Goal: Task Accomplishment & Management: Complete application form

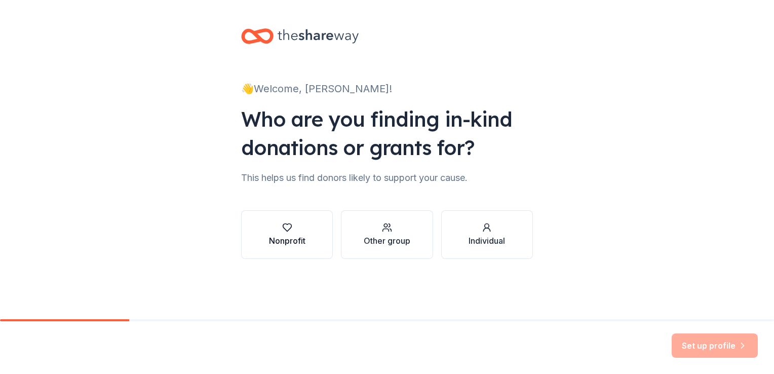
click at [276, 232] on div "button" at bounding box center [287, 227] width 36 height 10
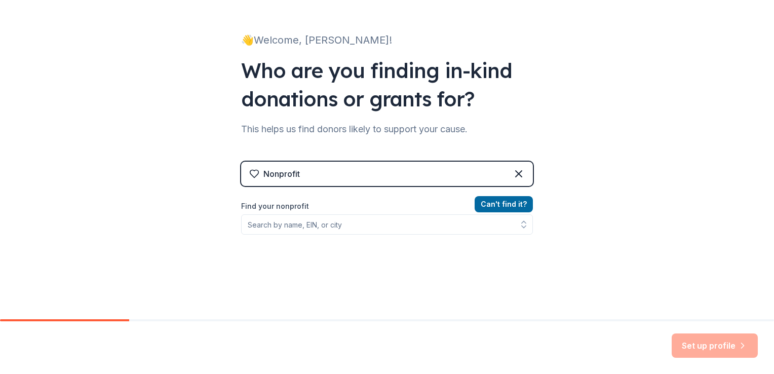
scroll to position [49, 0]
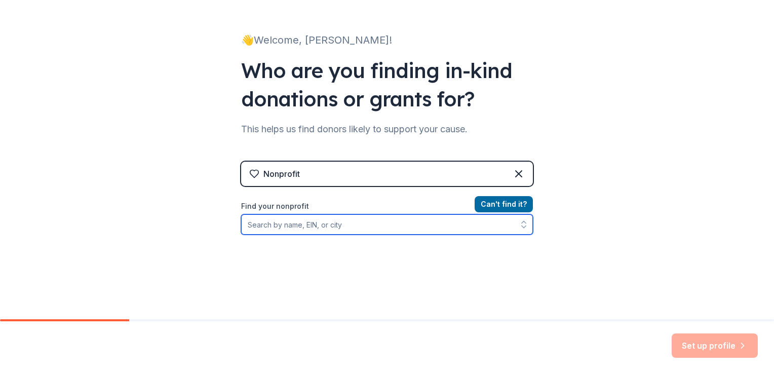
click at [287, 222] on input "Find your nonprofit" at bounding box center [387, 224] width 292 height 20
type input "delta sigma pi"
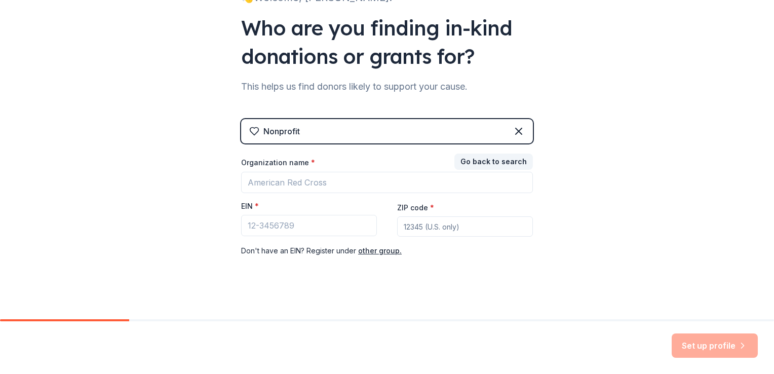
scroll to position [91, 0]
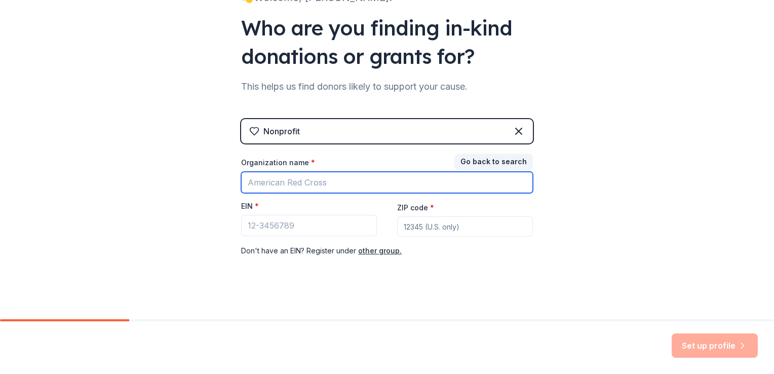
click at [427, 186] on input "Organization name *" at bounding box center [387, 182] width 292 height 21
type input "Delta Sigma Pi - Epsilon Xi Chapter"
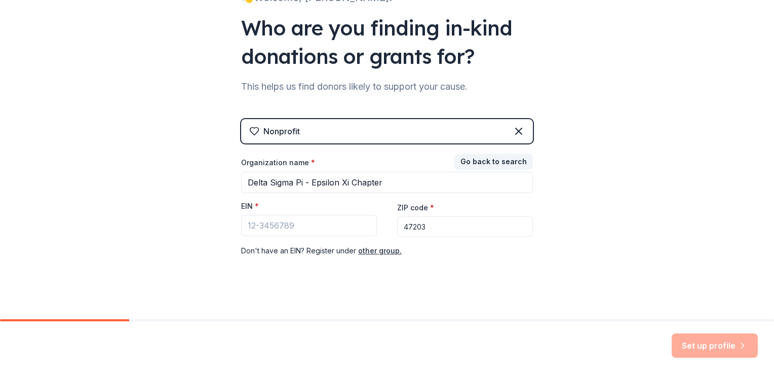
click at [420, 228] on input "47203" at bounding box center [465, 226] width 136 height 20
type input "47306"
click at [327, 224] on input "EIN *" at bounding box center [309, 225] width 136 height 21
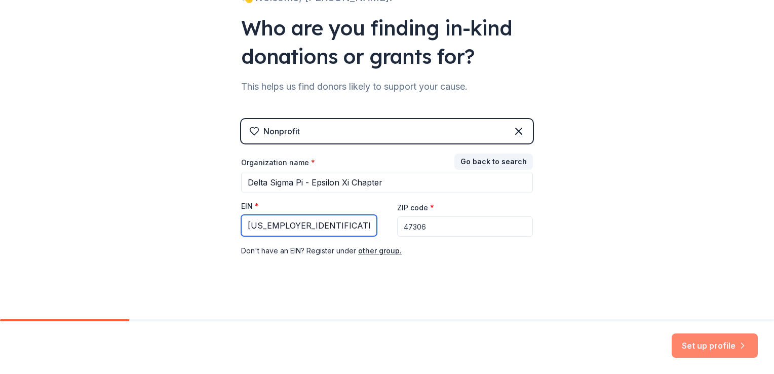
type input "35-6066632"
click at [706, 343] on button "Set up profile" at bounding box center [715, 345] width 86 height 24
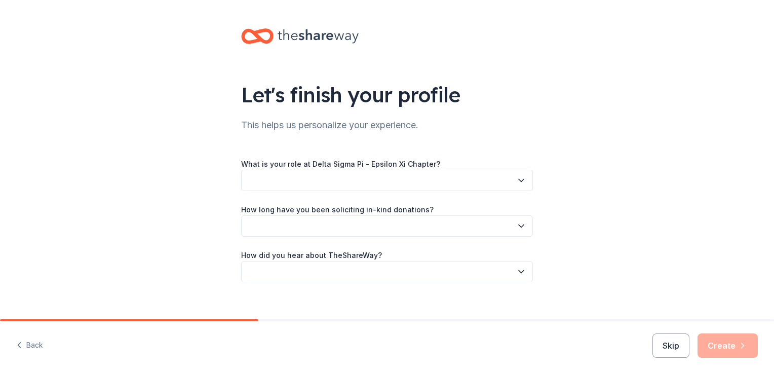
scroll to position [11, 0]
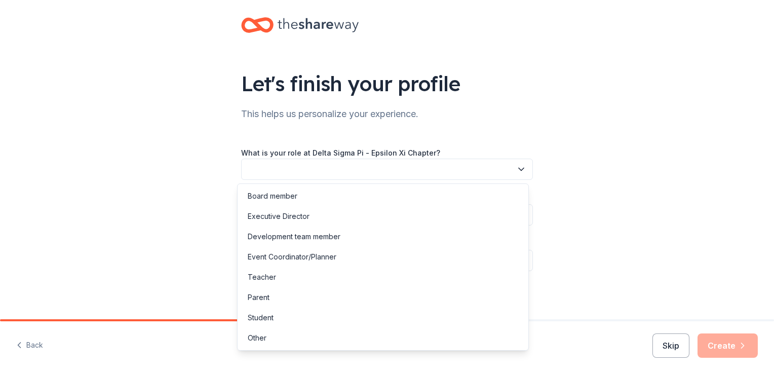
click at [444, 171] on button "button" at bounding box center [387, 169] width 292 height 21
click at [436, 336] on div "Other" at bounding box center [383, 338] width 287 height 20
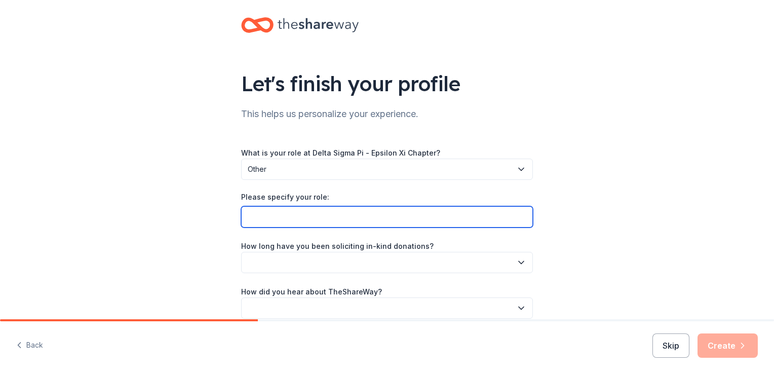
click at [419, 218] on input "Please specify your role:" at bounding box center [387, 216] width 292 height 21
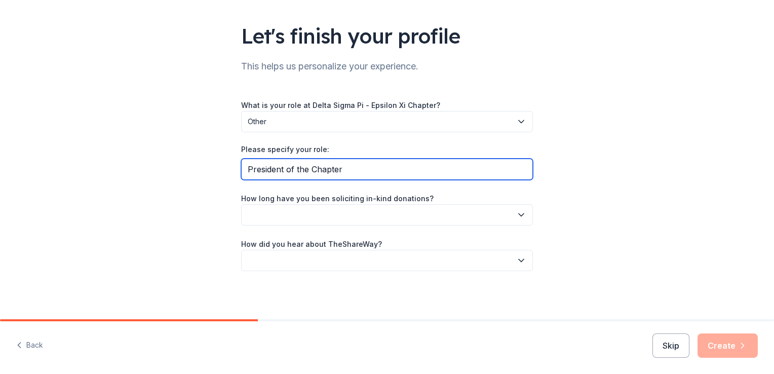
type input "President of the Chapter"
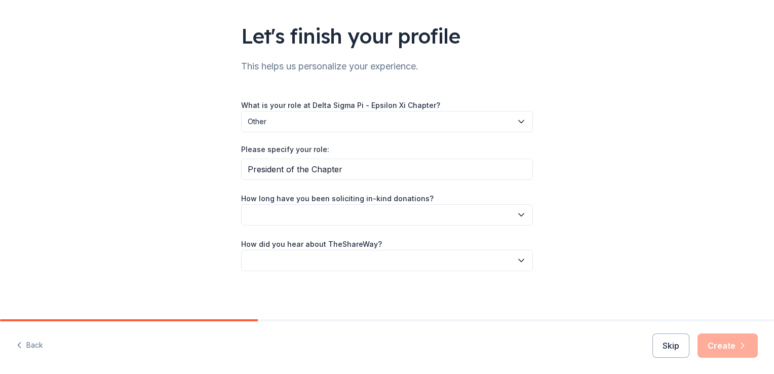
click at [419, 218] on button "button" at bounding box center [387, 214] width 292 height 21
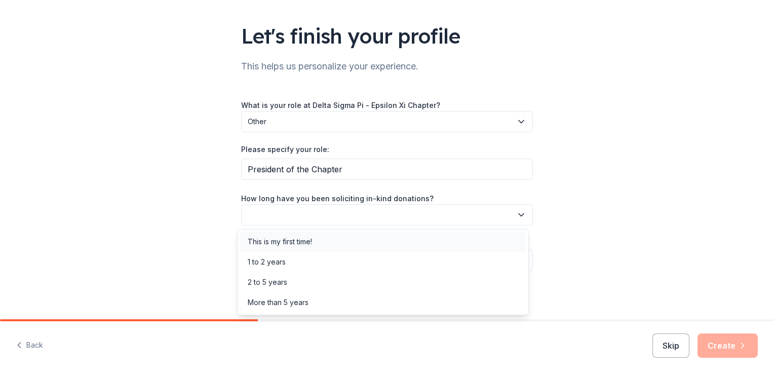
click at [419, 244] on div "This is my first time!" at bounding box center [383, 242] width 287 height 20
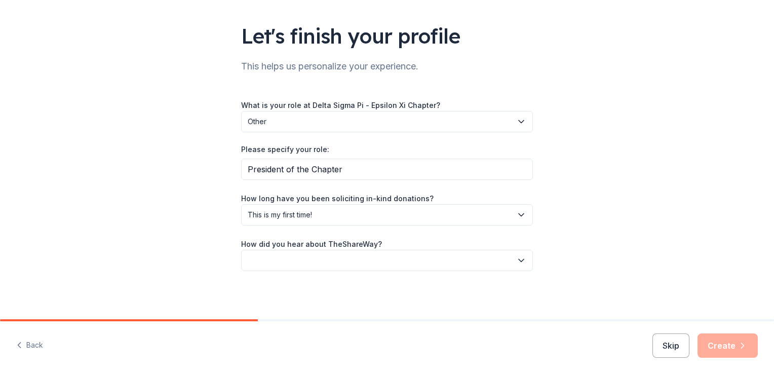
click at [423, 266] on button "button" at bounding box center [387, 260] width 292 height 21
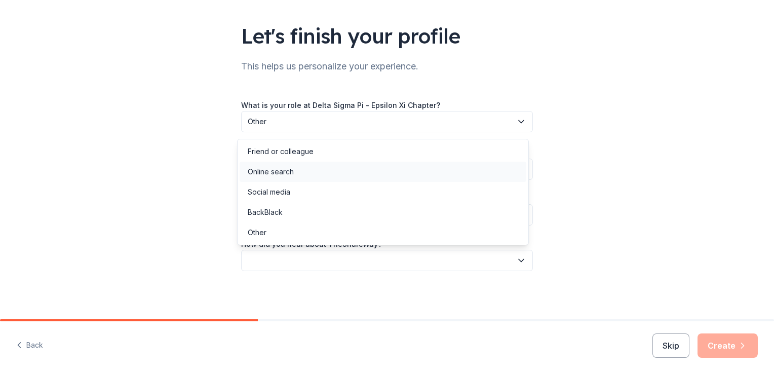
click at [398, 171] on div "Online search" at bounding box center [383, 172] width 287 height 20
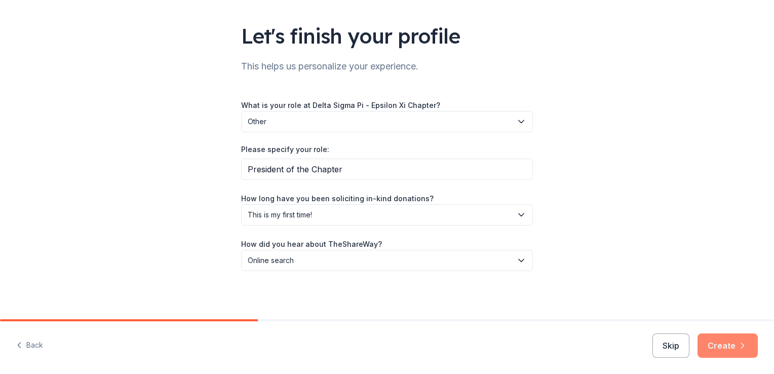
click at [715, 349] on button "Create" at bounding box center [728, 345] width 60 height 24
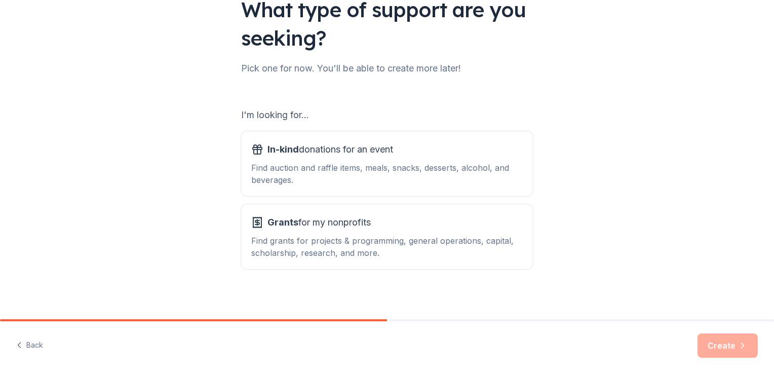
scroll to position [89, 0]
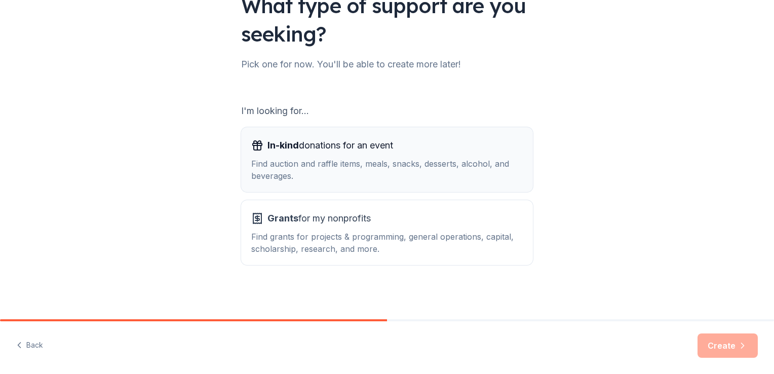
click at [440, 163] on div "Find auction and raffle items, meals, snacks, desserts, alcohol, and beverages." at bounding box center [387, 170] width 272 height 24
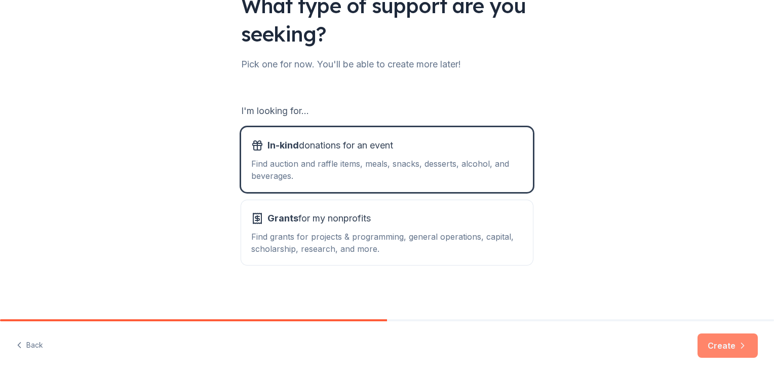
click at [732, 353] on button "Create" at bounding box center [728, 345] width 60 height 24
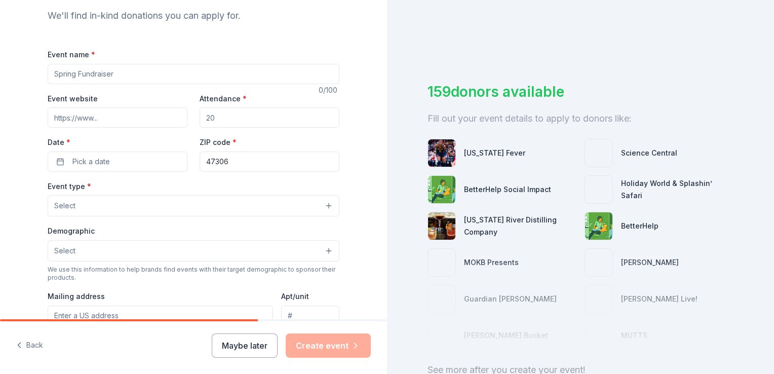
scroll to position [109, 0]
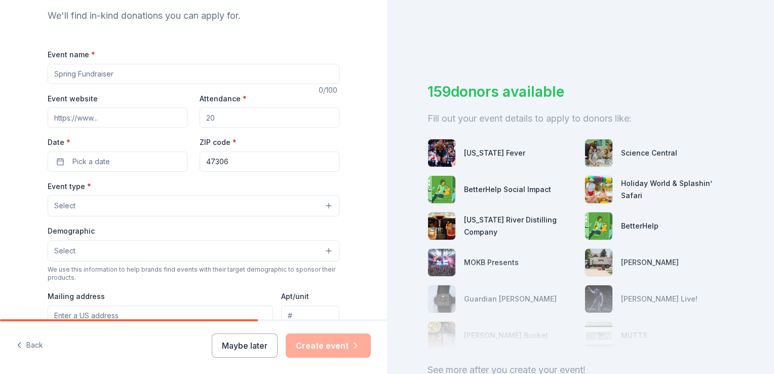
click at [152, 64] on input "Event name *" at bounding box center [194, 74] width 292 height 20
type input "Epsilon Xi - Career Fair"
click at [255, 121] on input "Attendance *" at bounding box center [270, 117] width 140 height 20
type input "4"
type input "130"
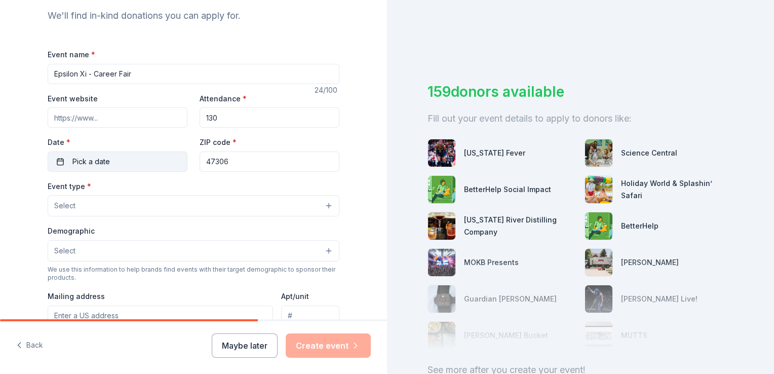
click at [76, 157] on span "Pick a date" at bounding box center [90, 162] width 37 height 12
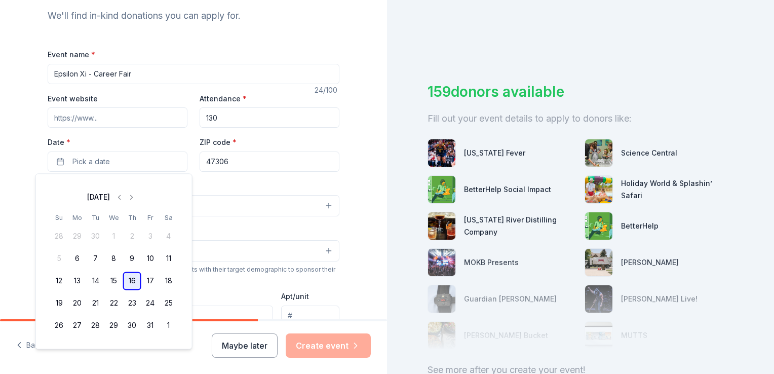
click at [130, 280] on button "16" at bounding box center [132, 281] width 18 height 18
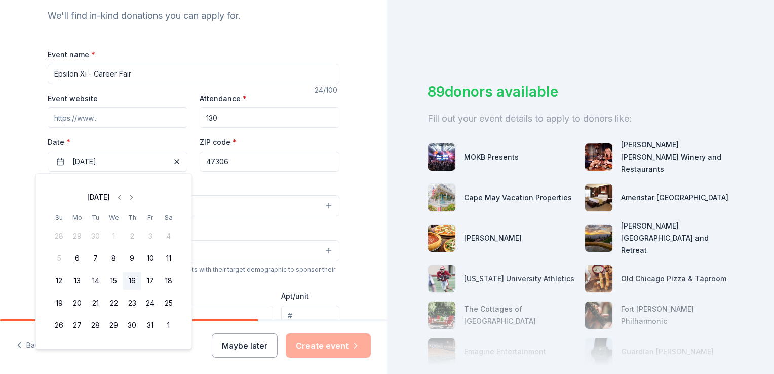
click at [263, 189] on div "Event type * Select" at bounding box center [194, 198] width 292 height 37
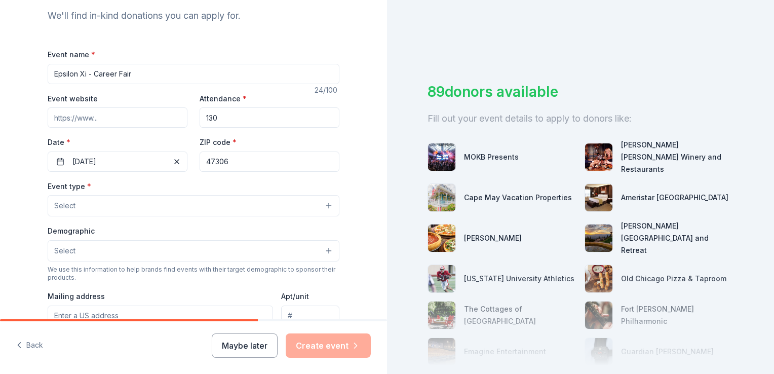
click at [256, 221] on div "Event type * Select Demographic Select We use this information to help brands f…" at bounding box center [194, 286] width 292 height 213
click at [265, 206] on button "Select" at bounding box center [194, 205] width 292 height 21
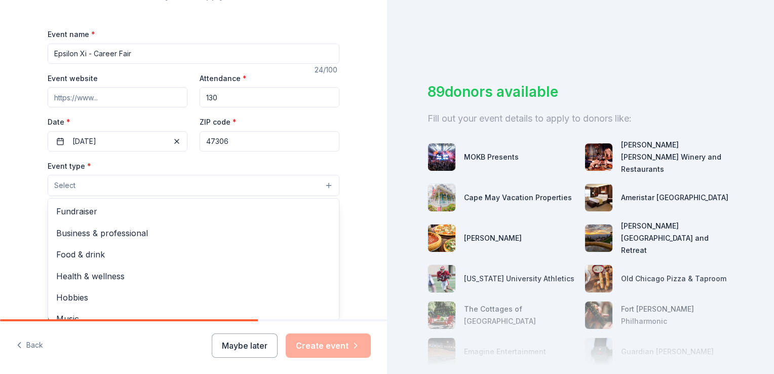
scroll to position [131, 0]
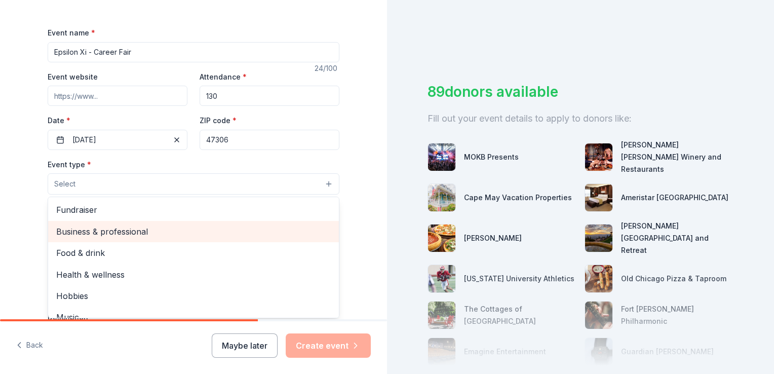
click at [227, 228] on span "Business & professional" at bounding box center [193, 231] width 275 height 13
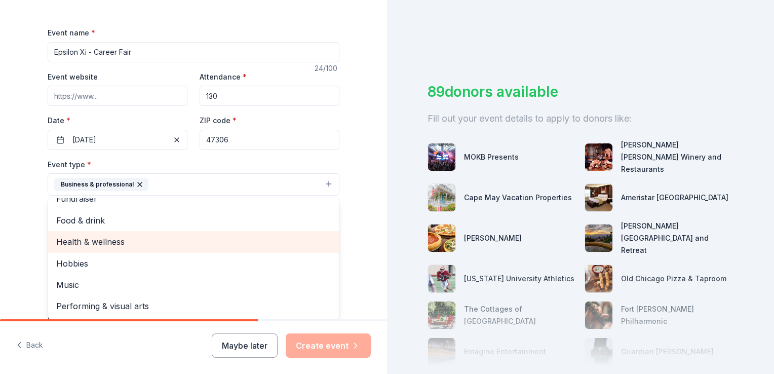
scroll to position [0, 0]
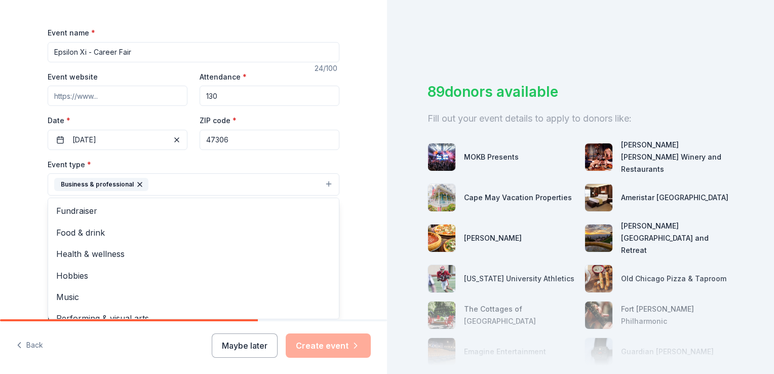
click at [366, 163] on div "Tell us about your event. We'll find in-kind donations you can apply for. Event…" at bounding box center [193, 206] width 387 height 675
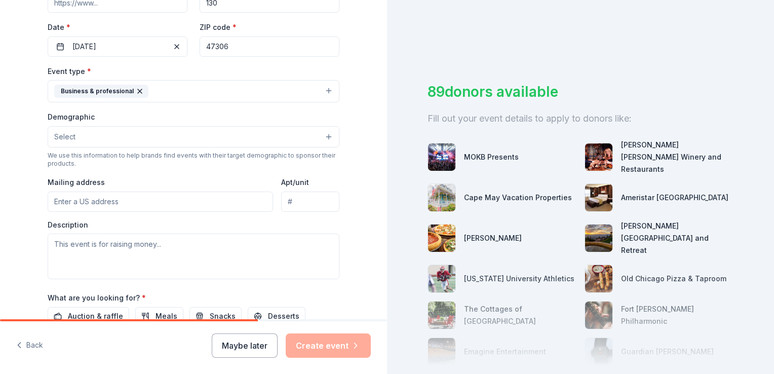
scroll to position [233, 0]
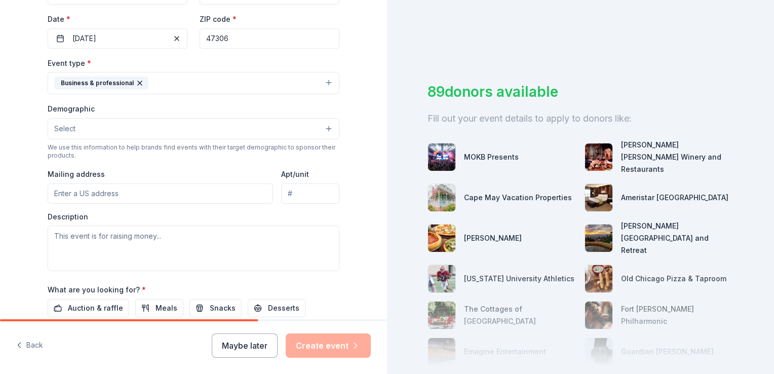
click at [310, 127] on button "Select" at bounding box center [194, 128] width 292 height 21
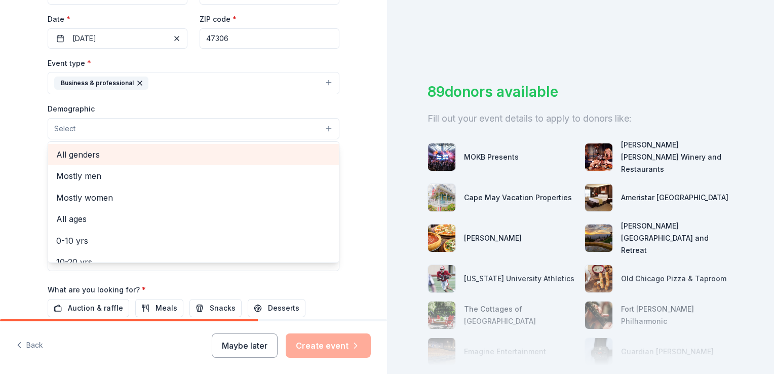
click at [227, 153] on span "All genders" at bounding box center [193, 154] width 275 height 13
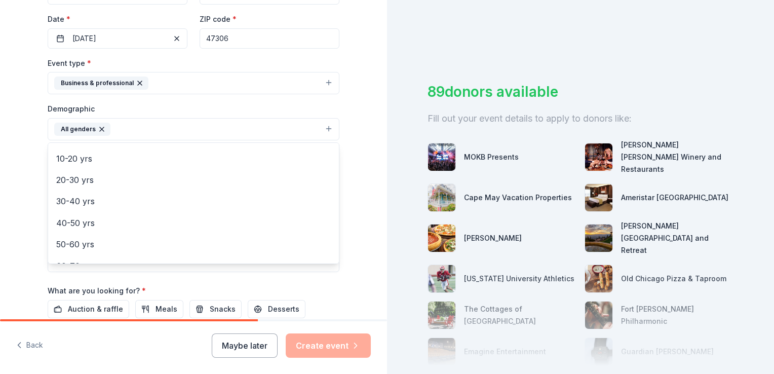
scroll to position [83, 0]
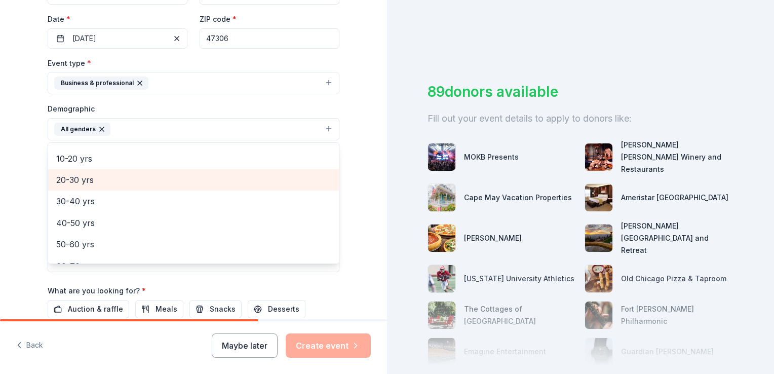
click at [213, 183] on span "20-30 yrs" at bounding box center [193, 179] width 275 height 13
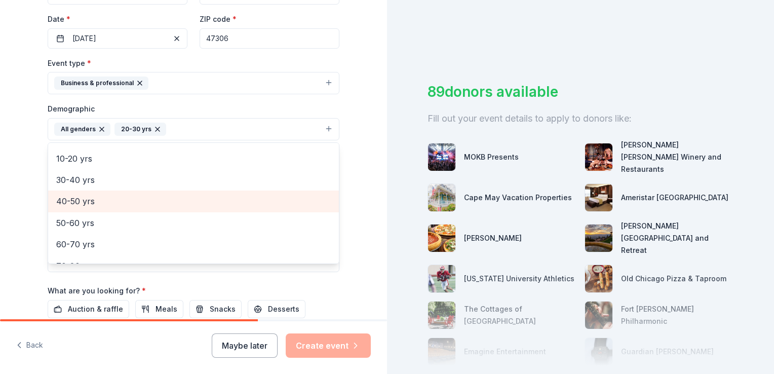
click at [211, 199] on span "40-50 yrs" at bounding box center [193, 201] width 275 height 13
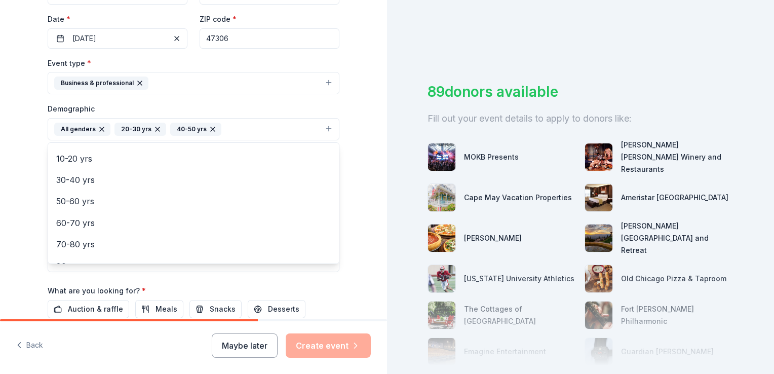
click at [362, 148] on div "Tell us about your event. We'll find in-kind donations you can apply for. Event…" at bounding box center [193, 105] width 387 height 676
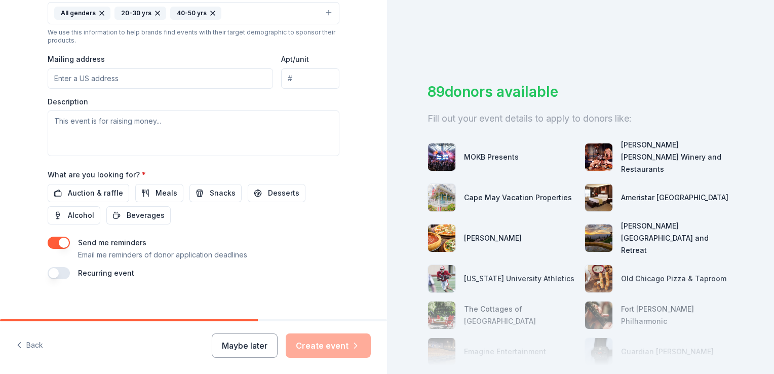
scroll to position [357, 0]
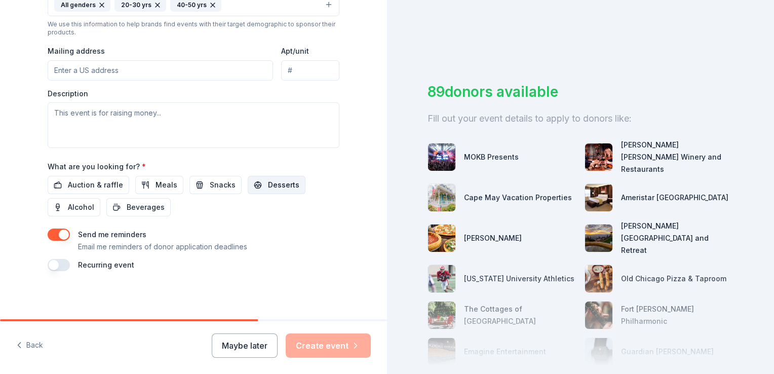
click at [264, 190] on button "Desserts" at bounding box center [277, 185] width 58 height 18
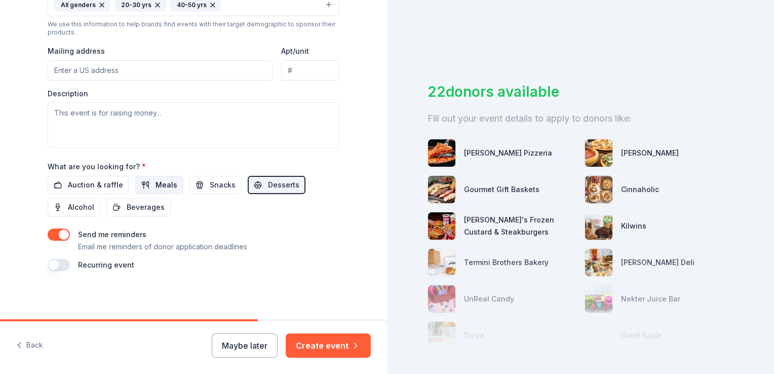
click at [156, 183] on span "Meals" at bounding box center [167, 185] width 22 height 12
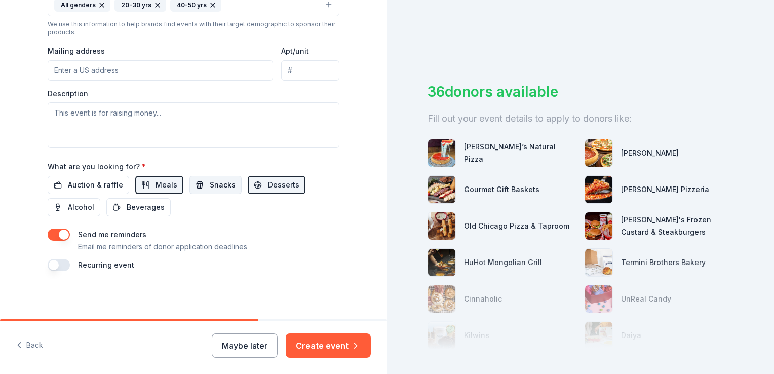
click at [214, 183] on span "Snacks" at bounding box center [223, 185] width 26 height 12
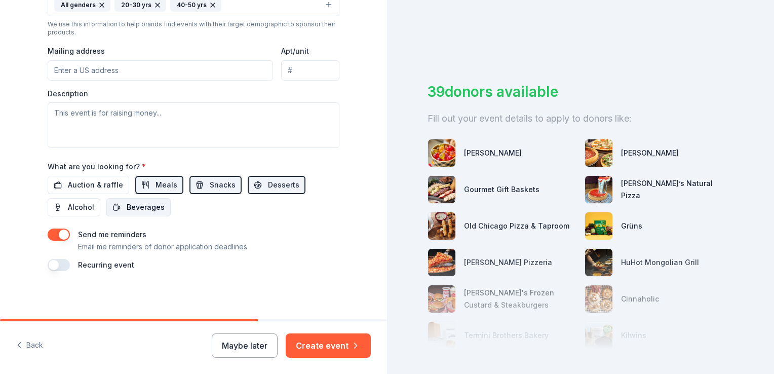
click at [158, 202] on button "Beverages" at bounding box center [138, 207] width 64 height 18
click at [337, 352] on button "Create event" at bounding box center [328, 345] width 85 height 24
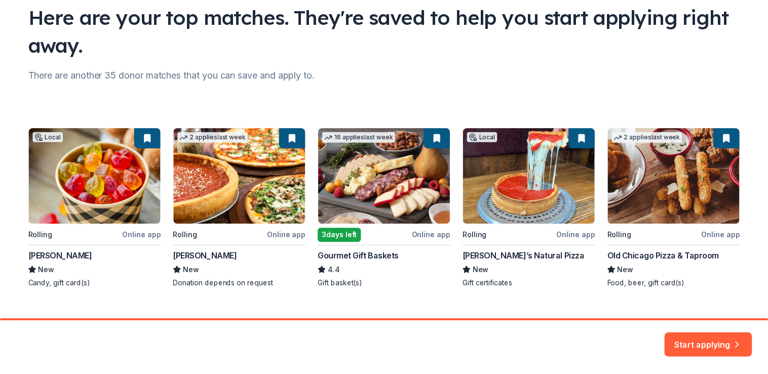
scroll to position [96, 0]
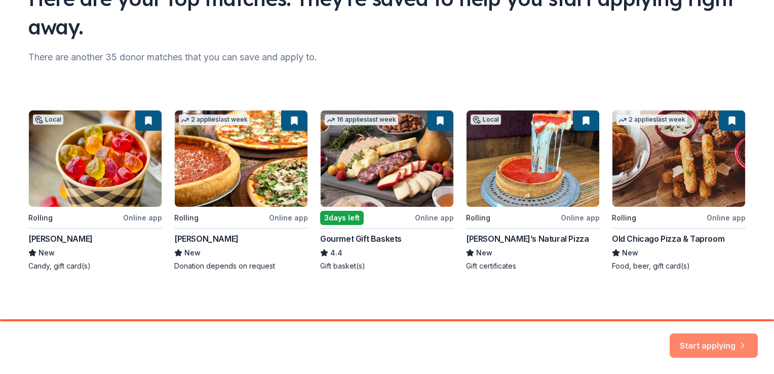
click at [692, 338] on button "Start applying" at bounding box center [714, 339] width 88 height 24
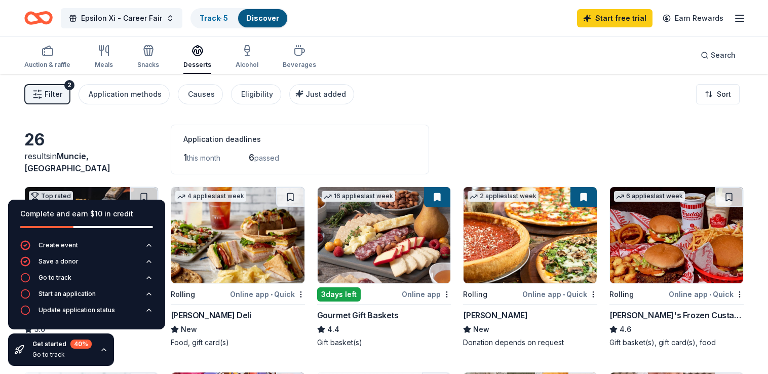
click at [519, 125] on div "26 results in Muncie, IN Application deadlines 1 this month 6 passed" at bounding box center [383, 150] width 719 height 50
click at [150, 279] on icon "button" at bounding box center [149, 278] width 4 height 2
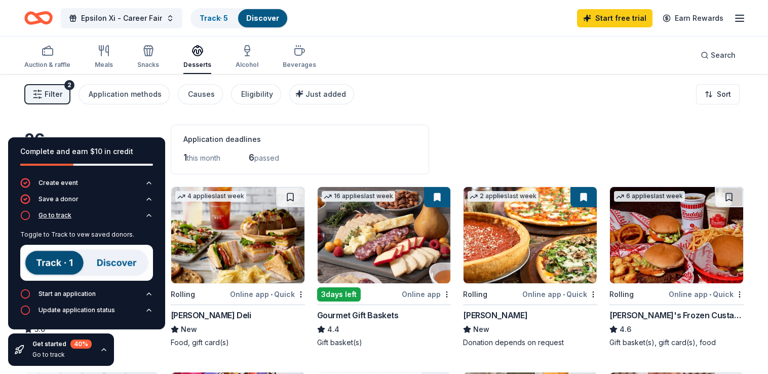
click at [149, 216] on icon "button" at bounding box center [149, 215] width 8 height 8
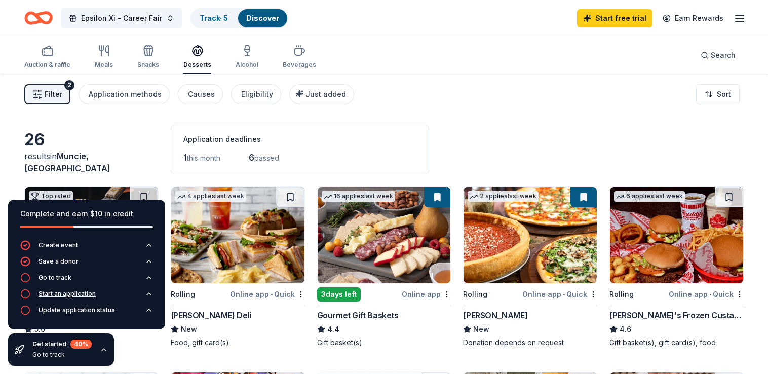
click at [149, 292] on icon "button" at bounding box center [149, 294] width 8 height 8
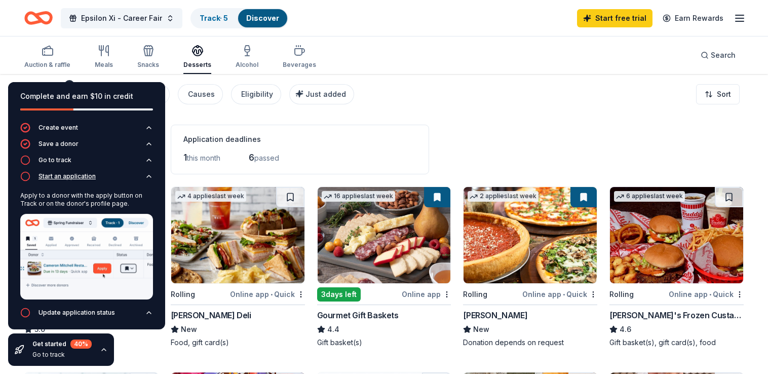
click at [145, 180] on icon "button" at bounding box center [149, 176] width 8 height 8
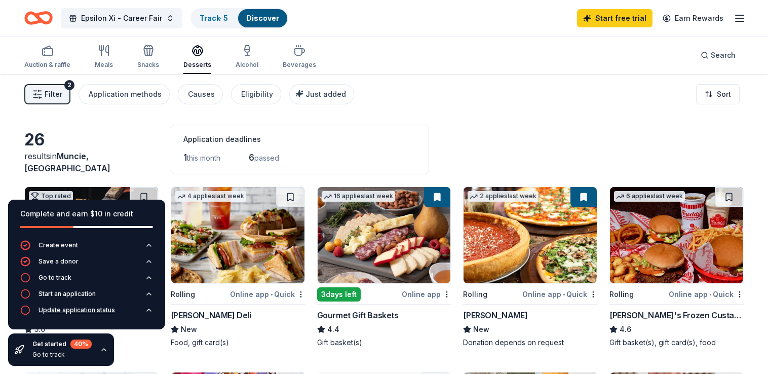
click at [150, 316] on button "Update application status" at bounding box center [86, 313] width 133 height 16
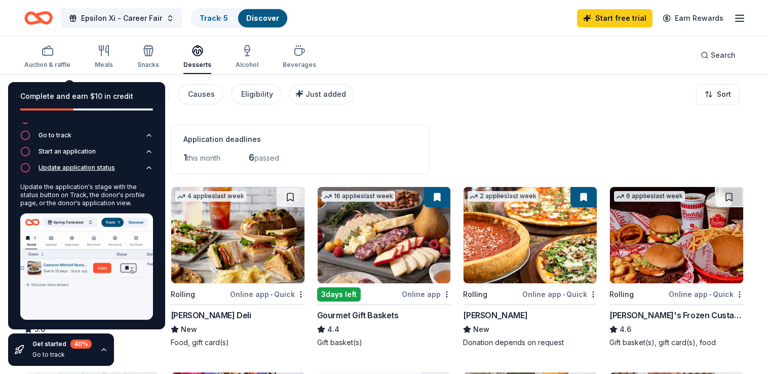
scroll to position [25, 0]
click at [474, 140] on div "26 results in Muncie, IN Application deadlines 1 this month 6 passed" at bounding box center [383, 150] width 719 height 50
click at [145, 171] on icon "button" at bounding box center [149, 168] width 8 height 8
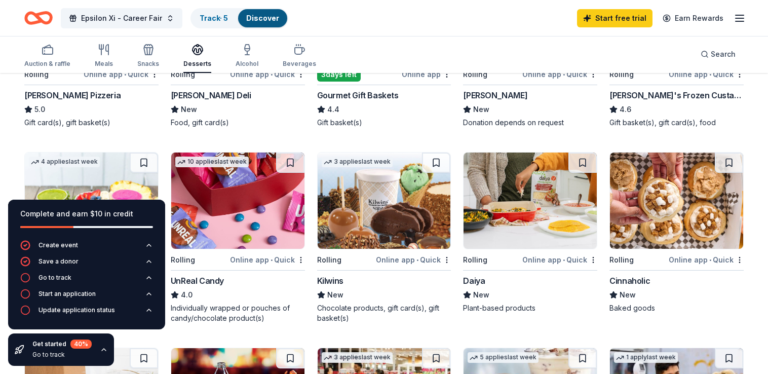
scroll to position [220, 0]
click at [145, 56] on div "Snacks" at bounding box center [148, 56] width 22 height 24
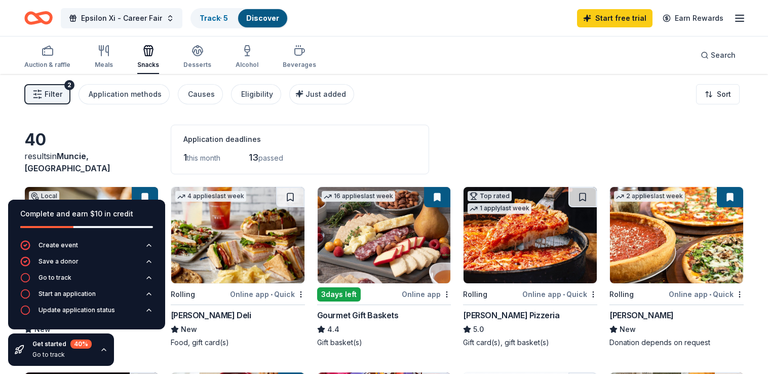
click at [102, 351] on icon "button" at bounding box center [104, 350] width 8 height 8
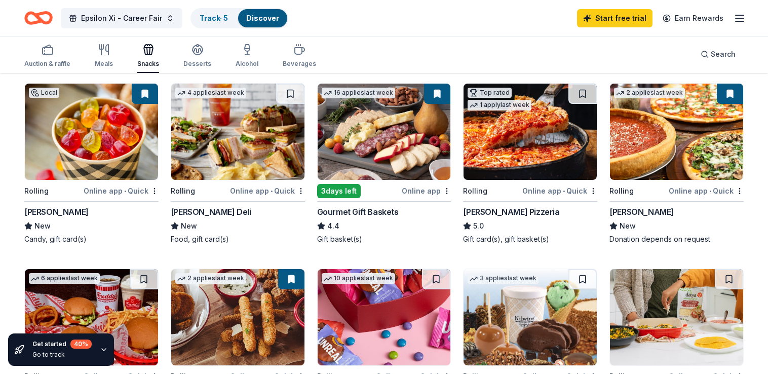
scroll to position [103, 0]
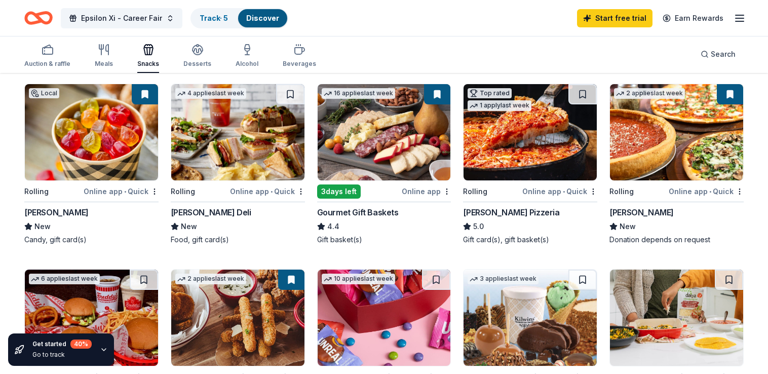
click at [381, 160] on img at bounding box center [384, 132] width 133 height 96
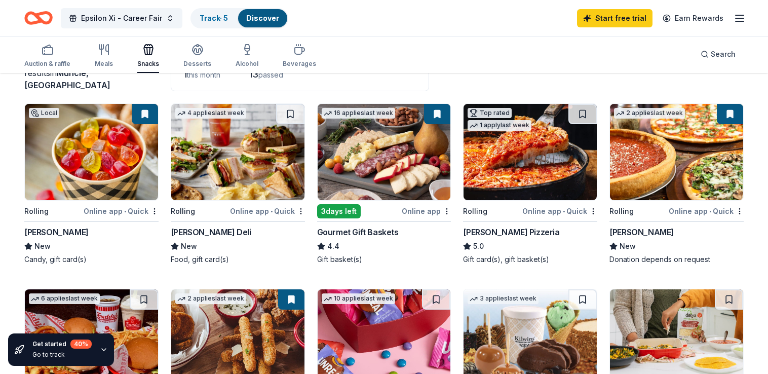
scroll to position [83, 0]
click at [84, 183] on img at bounding box center [91, 152] width 133 height 96
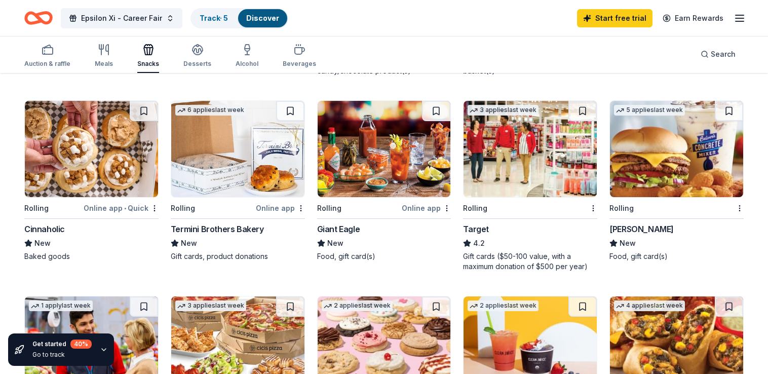
scroll to position [466, 0]
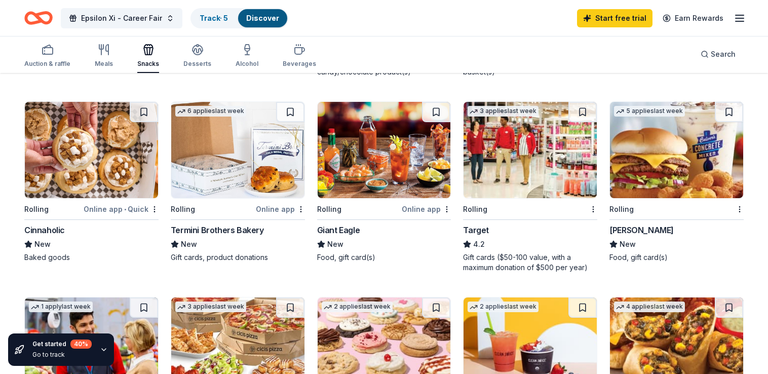
click at [524, 145] on img at bounding box center [530, 150] width 133 height 96
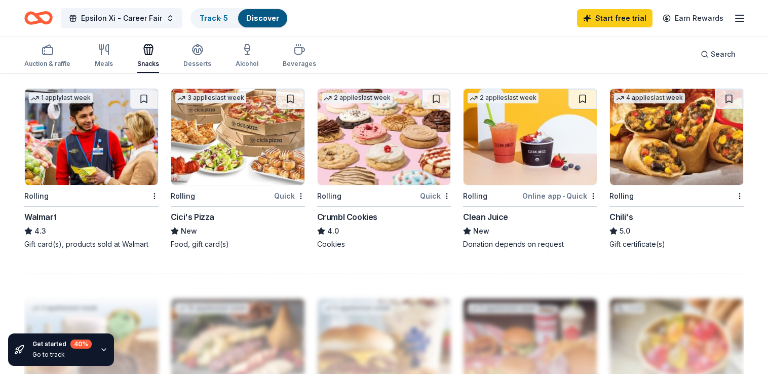
scroll to position [675, 0]
click at [57, 212] on div "Walmart" at bounding box center [91, 217] width 134 height 12
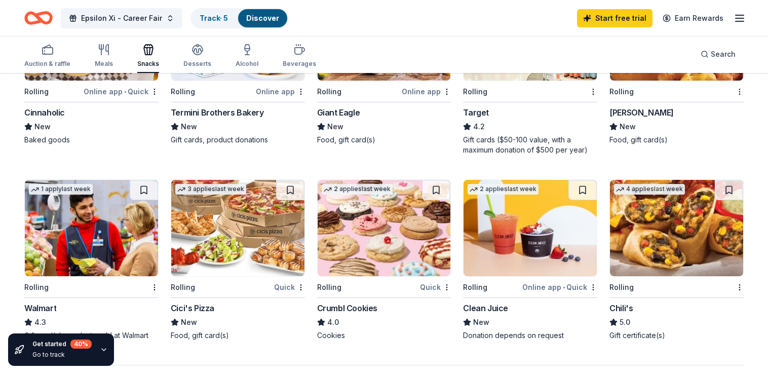
scroll to position [576, 0]
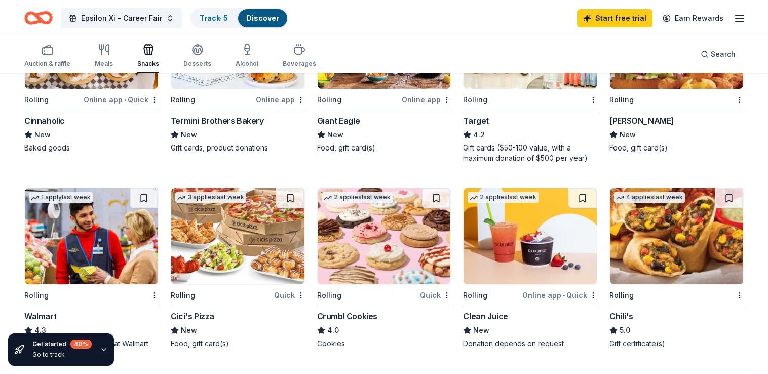
click at [527, 259] on img at bounding box center [530, 236] width 133 height 96
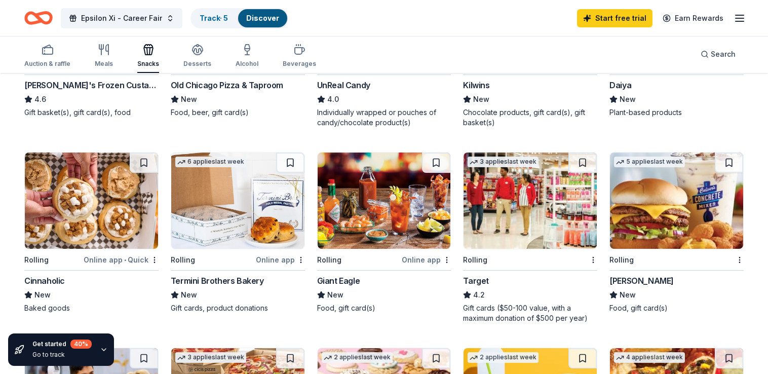
scroll to position [381, 0]
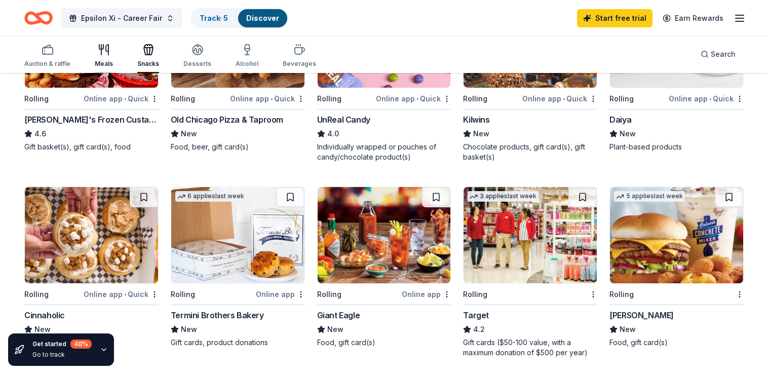
click at [100, 58] on div "Meals" at bounding box center [104, 56] width 18 height 24
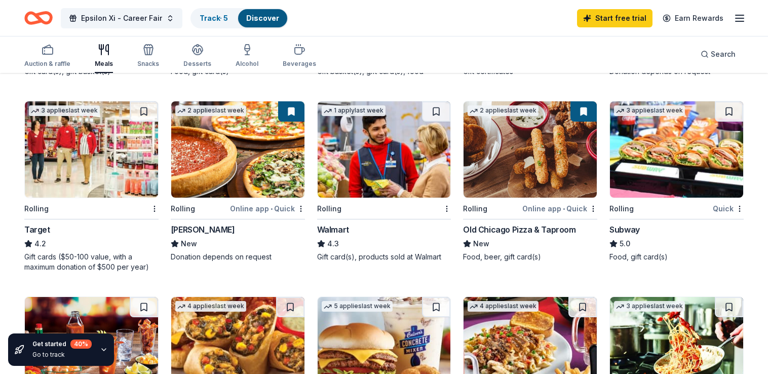
scroll to position [247, 0]
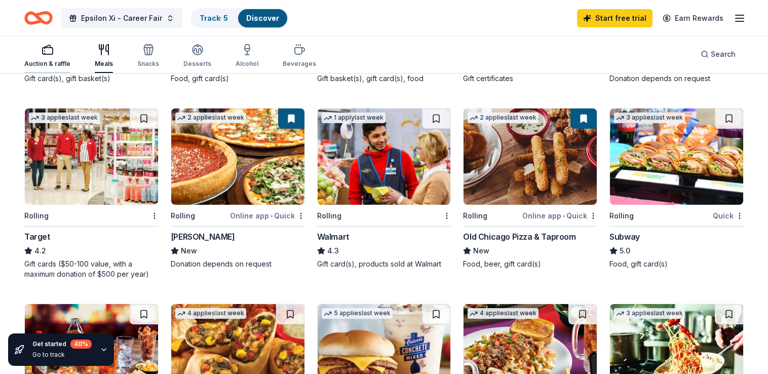
click at [58, 54] on div "button" at bounding box center [47, 50] width 46 height 12
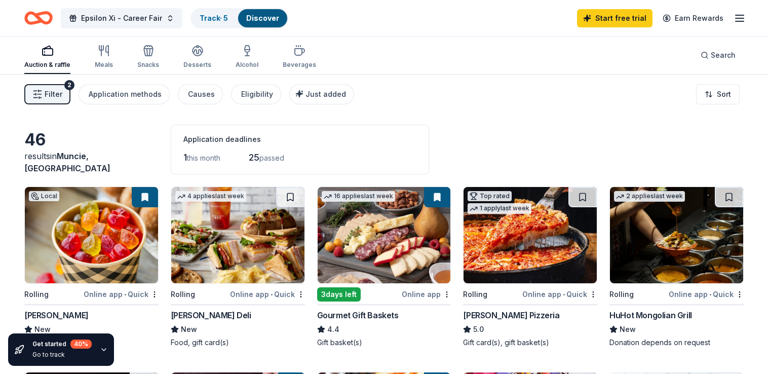
click at [734, 126] on div "46 results in Muncie, IN Application deadlines 1 this month 25 passed" at bounding box center [383, 150] width 719 height 50
click at [192, 53] on icon "button" at bounding box center [197, 51] width 12 height 12
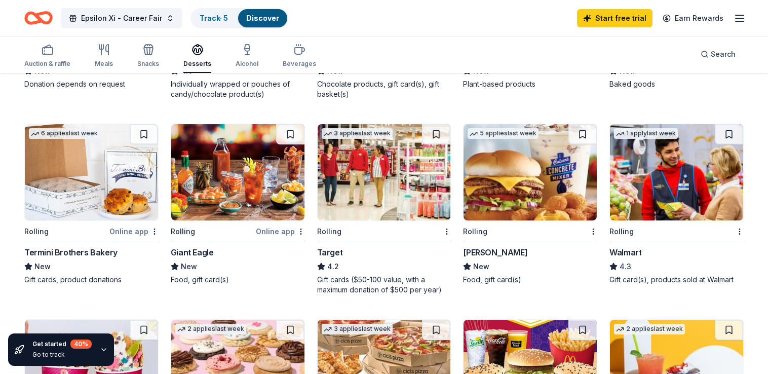
scroll to position [446, 0]
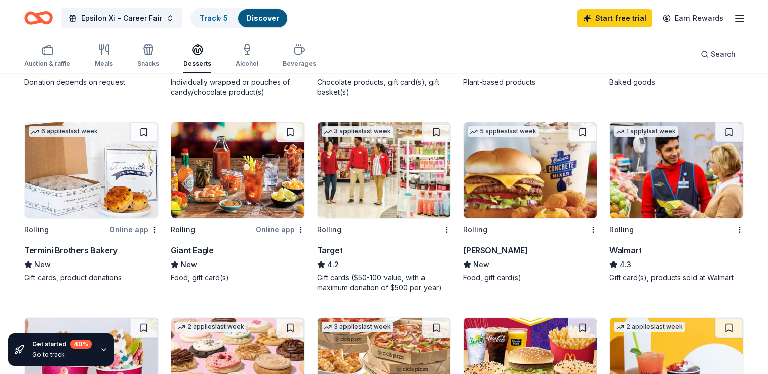
click at [489, 226] on div "Rolling" at bounding box center [524, 229] width 122 height 13
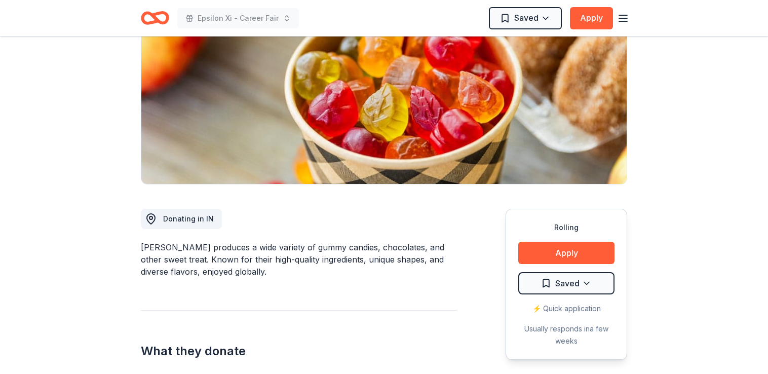
scroll to position [137, 0]
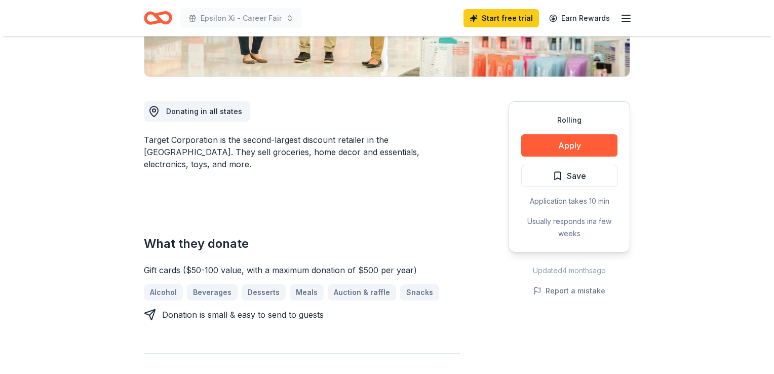
scroll to position [235, 0]
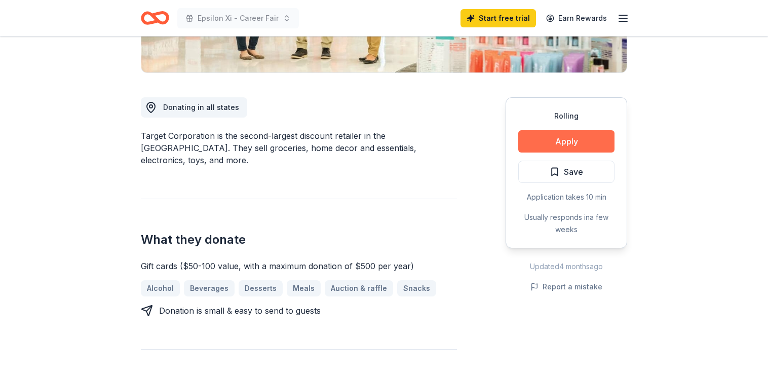
click at [535, 146] on button "Apply" at bounding box center [566, 141] width 96 height 22
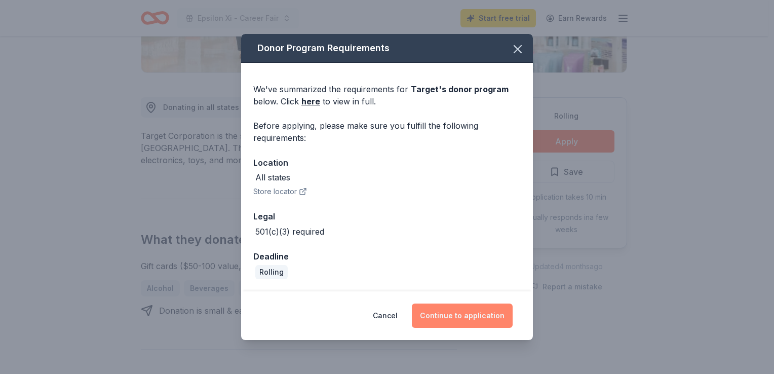
click at [444, 313] on button "Continue to application" at bounding box center [462, 315] width 101 height 24
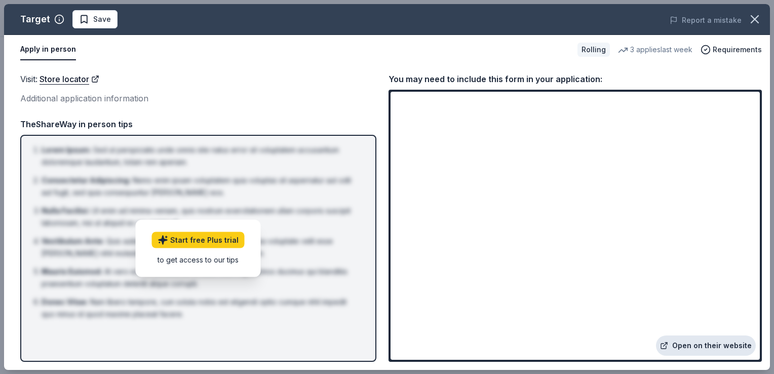
click at [705, 346] on link "Open on their website" at bounding box center [706, 345] width 100 height 20
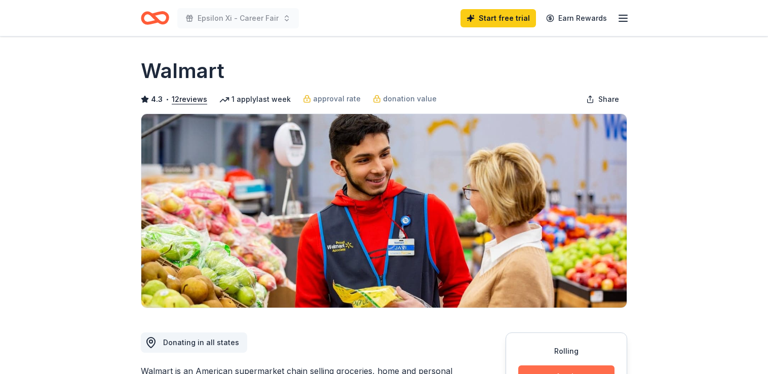
scroll to position [251, 0]
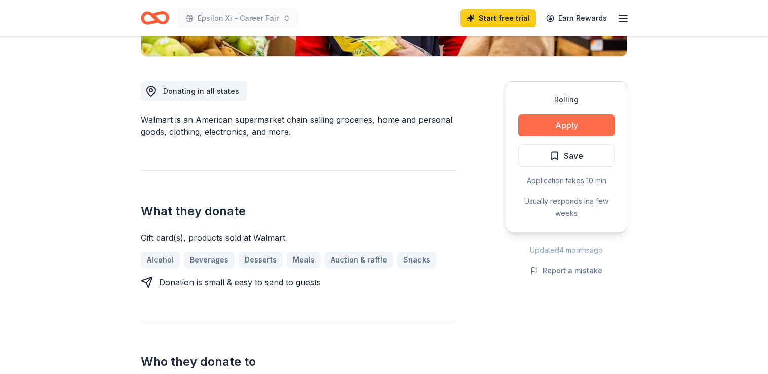
click at [567, 124] on button "Apply" at bounding box center [566, 125] width 96 height 22
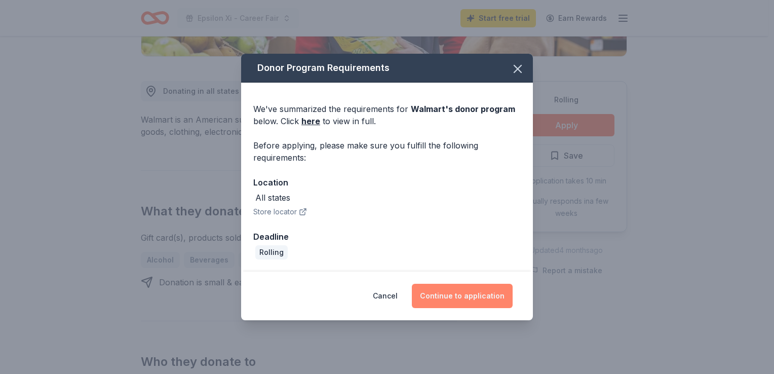
click at [453, 301] on button "Continue to application" at bounding box center [462, 296] width 101 height 24
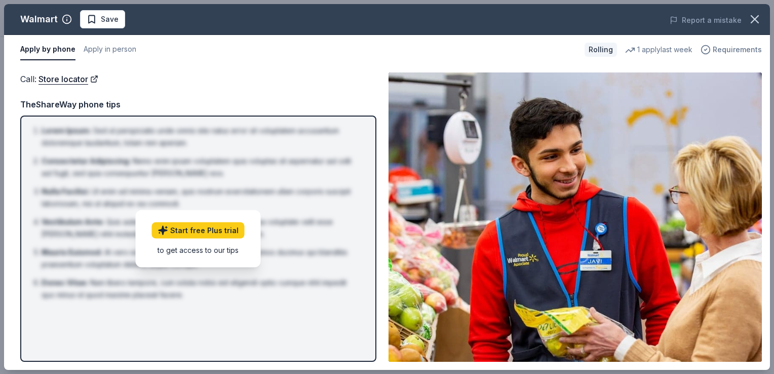
click at [727, 52] on span "Requirements" at bounding box center [737, 50] width 49 height 12
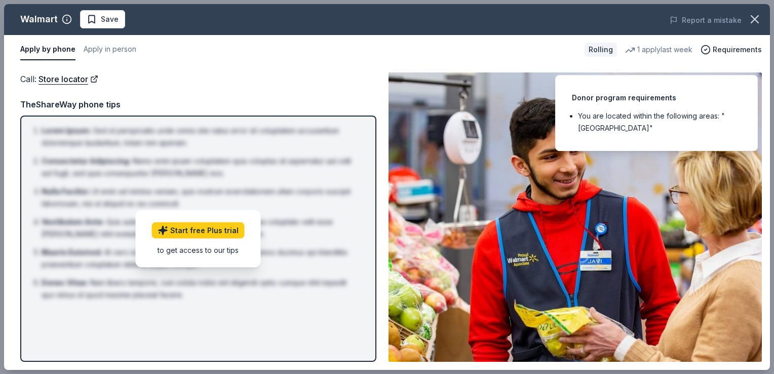
click at [689, 196] on img at bounding box center [575, 216] width 373 height 289
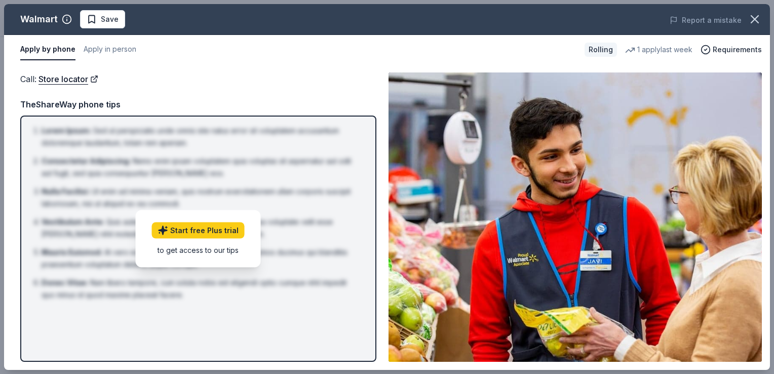
click at [53, 48] on button "Apply by phone" at bounding box center [47, 49] width 55 height 21
click at [116, 48] on button "Apply in person" at bounding box center [110, 49] width 53 height 21
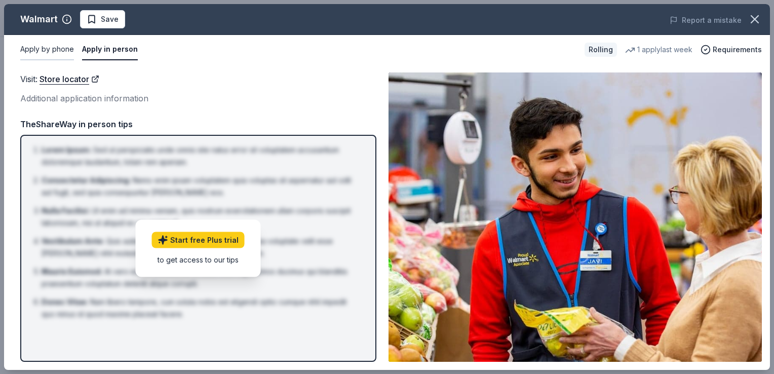
click at [61, 47] on button "Apply by phone" at bounding box center [47, 49] width 54 height 21
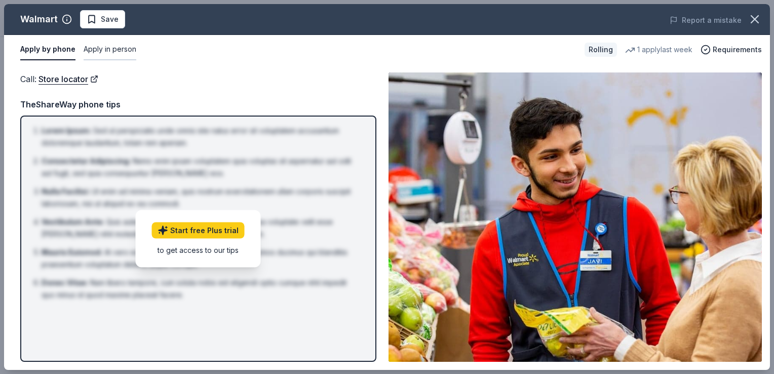
click at [120, 50] on button "Apply in person" at bounding box center [110, 49] width 53 height 21
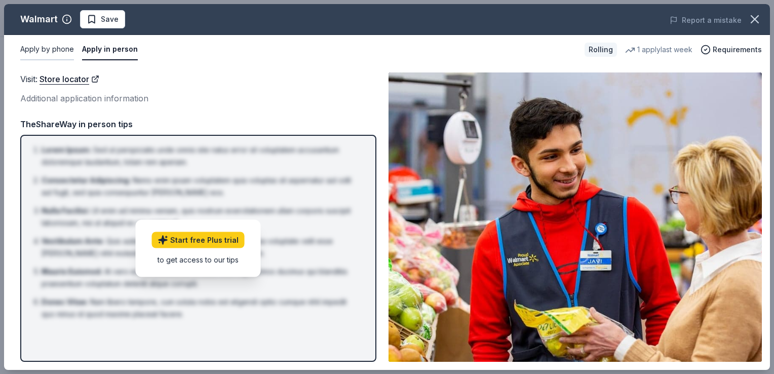
click at [65, 48] on button "Apply by phone" at bounding box center [47, 49] width 54 height 21
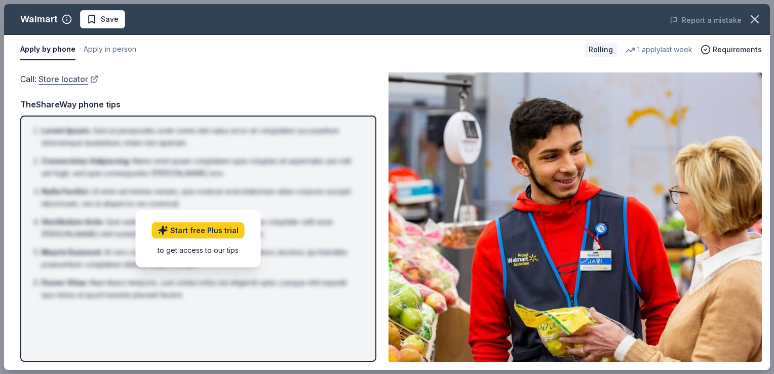
click at [74, 80] on link "Store locator" at bounding box center [69, 78] width 60 height 13
click at [750, 22] on icon "button" at bounding box center [755, 19] width 14 height 14
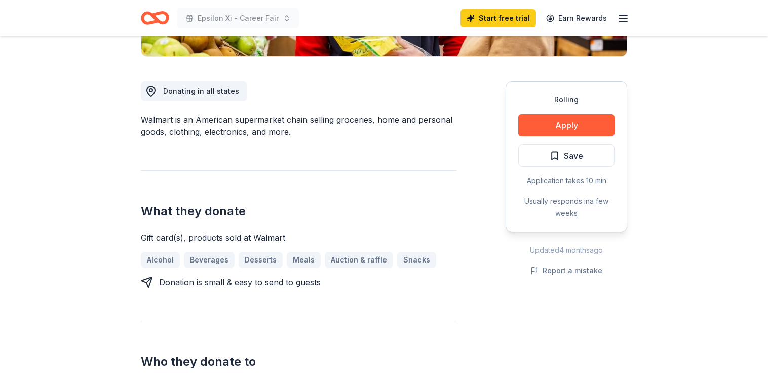
scroll to position [0, 0]
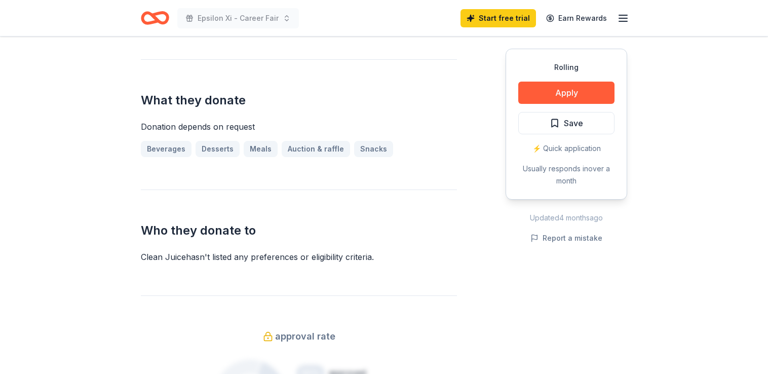
scroll to position [399, 0]
click at [557, 89] on button "Apply" at bounding box center [566, 93] width 96 height 22
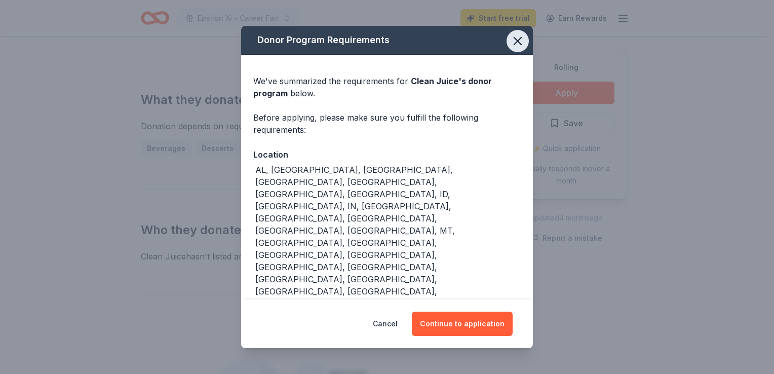
click at [520, 48] on icon "button" at bounding box center [518, 41] width 14 height 14
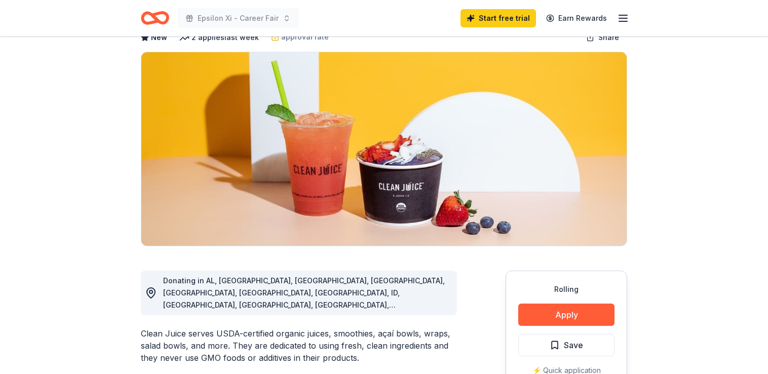
scroll to position [57, 0]
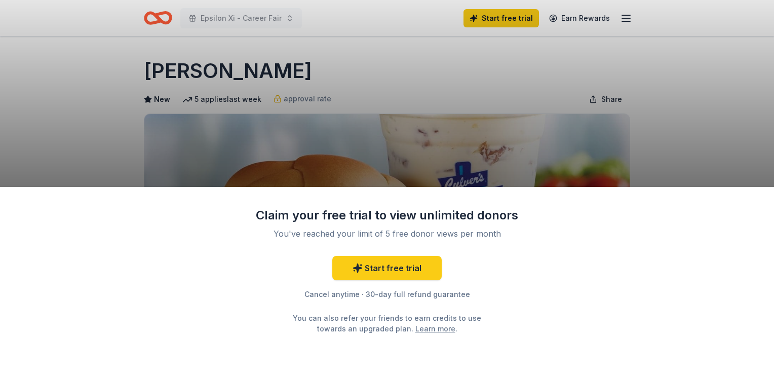
click at [637, 123] on div "Claim your free trial to view unlimited donors You've reached your limit of 5 f…" at bounding box center [387, 187] width 774 height 374
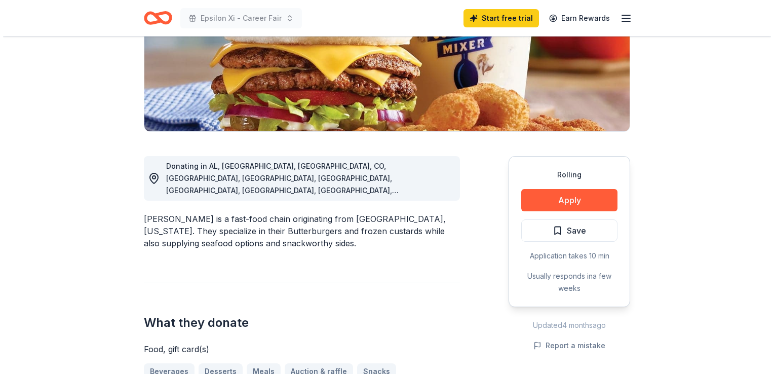
scroll to position [180, 0]
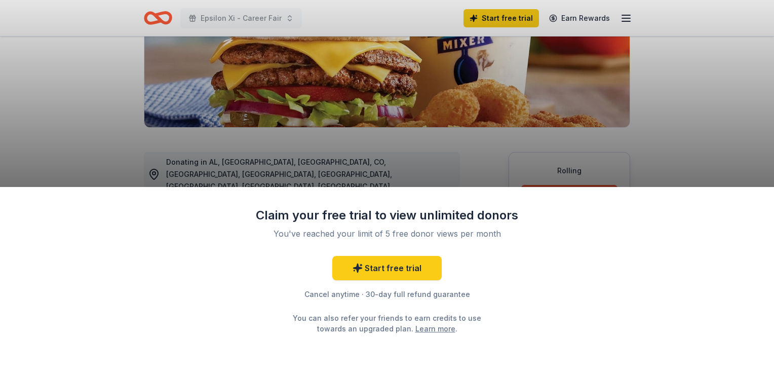
drag, startPoint x: 592, startPoint y: 183, endPoint x: 580, endPoint y: 144, distance: 41.5
click at [592, 183] on div "Claim your free trial to view unlimited donors You've reached your limit of 5 f…" at bounding box center [387, 187] width 774 height 374
